Goal: Check status: Check status

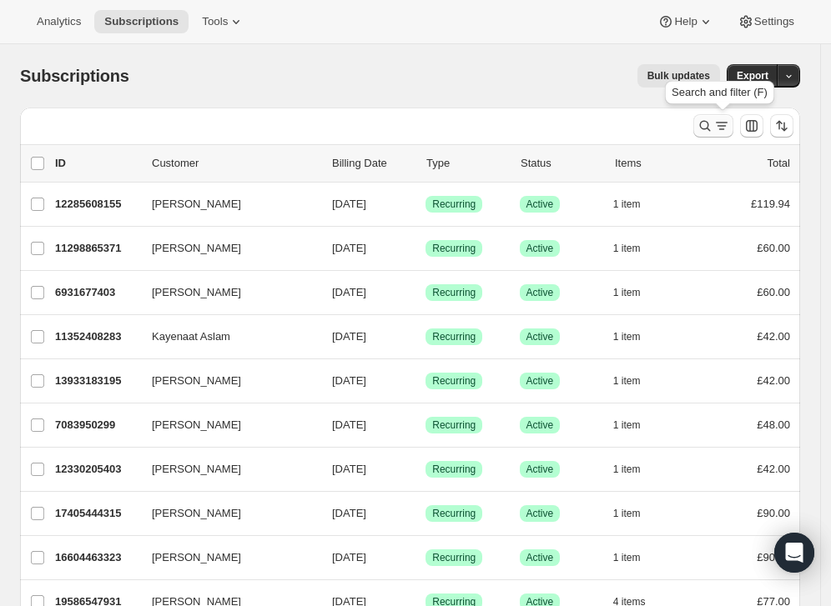
click at [713, 123] on icon "Search and filter results" at bounding box center [704, 126] width 17 height 17
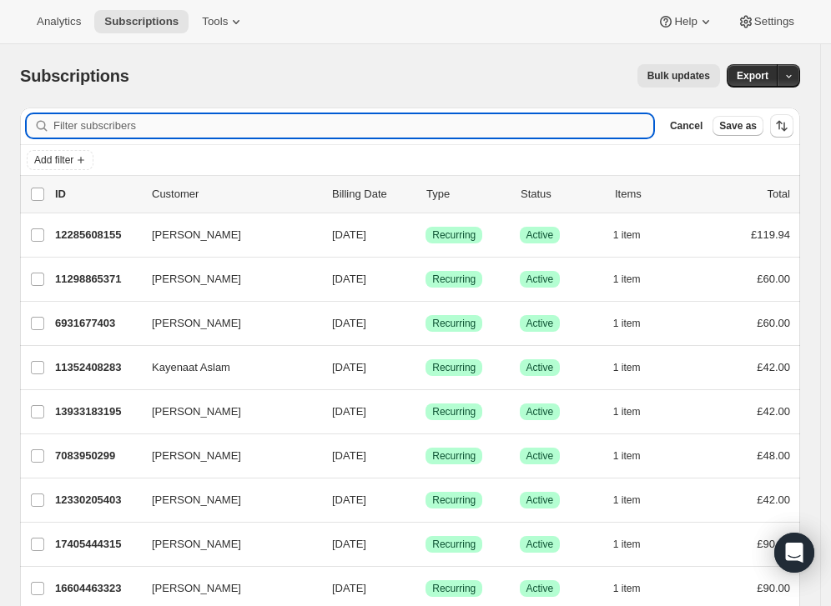
click at [361, 125] on input "Filter subscribers" at bounding box center [353, 125] width 600 height 23
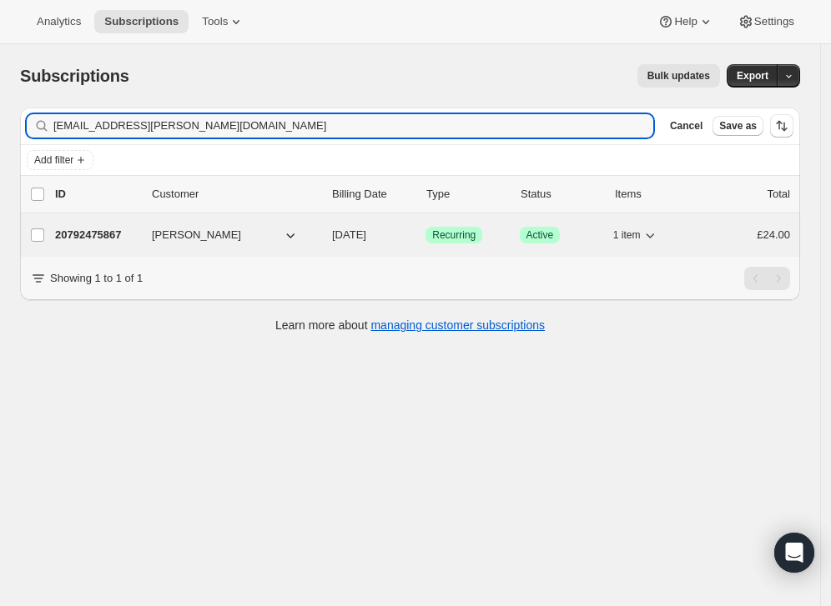
type input "[EMAIL_ADDRESS][PERSON_NAME][DOMAIN_NAME]"
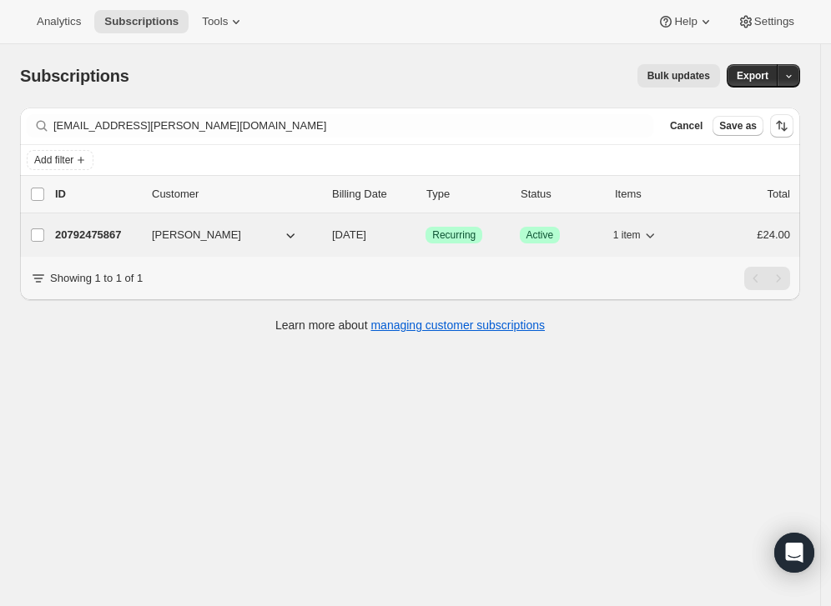
click at [402, 234] on p "[DATE]" at bounding box center [372, 235] width 80 height 17
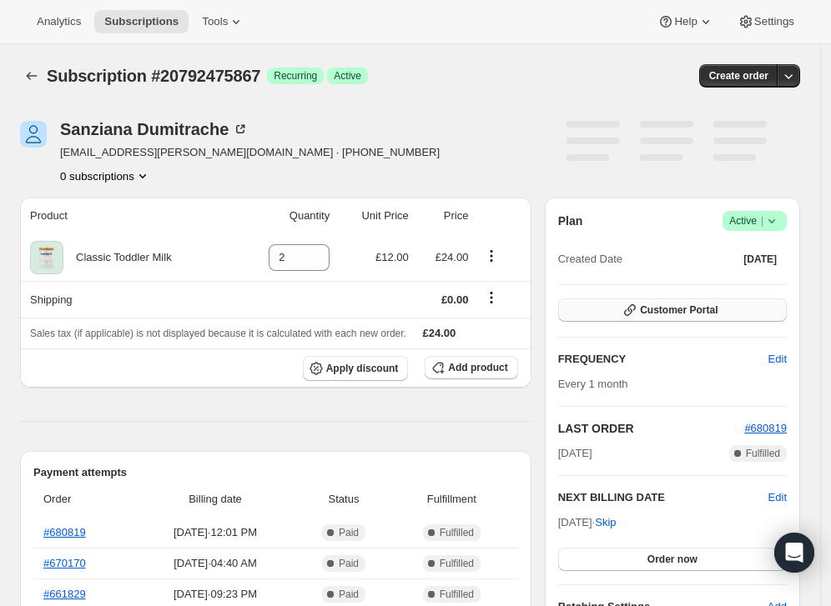
scroll to position [153, 0]
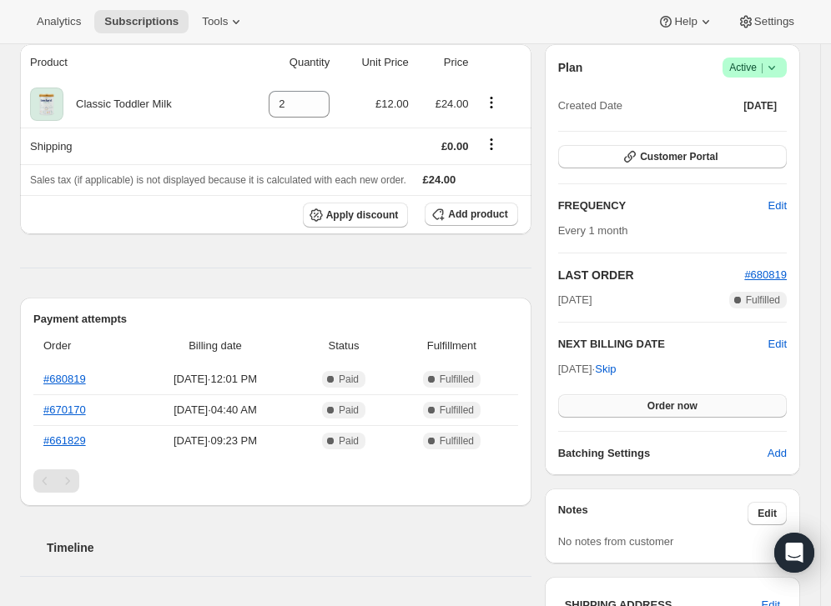
click at [641, 397] on button "Order now" at bounding box center [672, 406] width 229 height 23
click at [641, 396] on button "Click to confirm" at bounding box center [672, 406] width 229 height 23
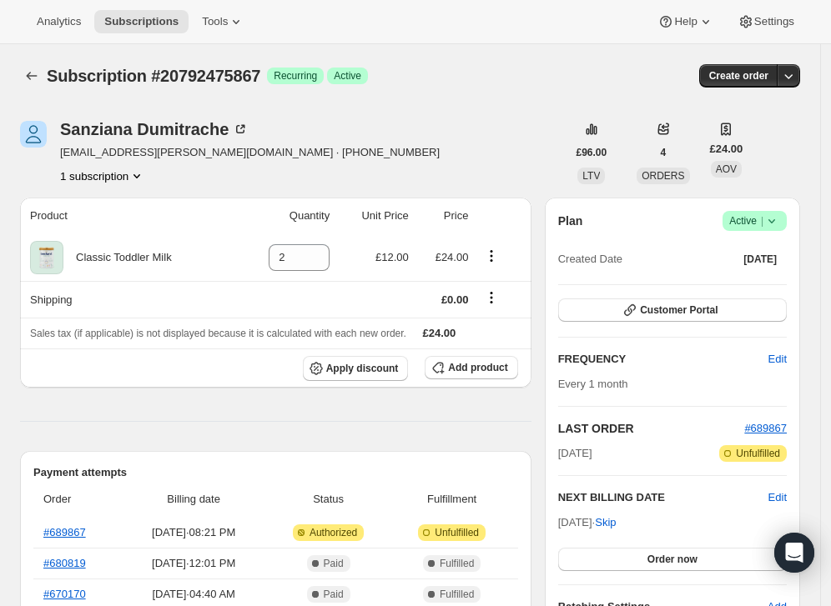
drag, startPoint x: 565, startPoint y: 525, endPoint x: 627, endPoint y: 520, distance: 62.8
click at [616, 520] on span "Oct 16, 2025 · Skip" at bounding box center [587, 522] width 58 height 13
copy span "Oct 16, 2025"
click at [525, 105] on div "Subscription #20792475867. This page is ready Subscription #20792475867 Success…" at bounding box center [410, 75] width 780 height 63
